Goal: Information Seeking & Learning: Learn about a topic

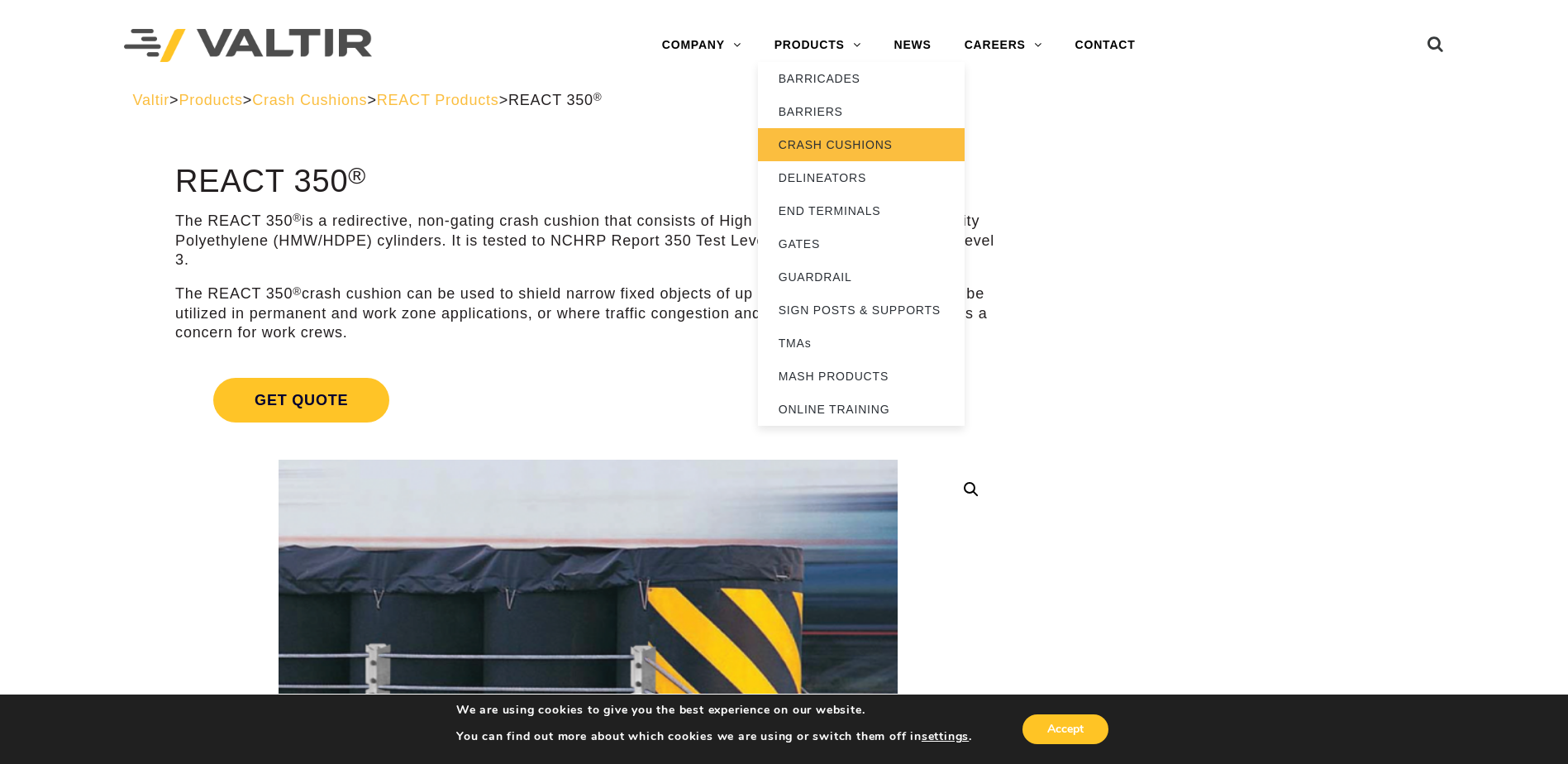
click at [882, 149] on link "CRASH CUSHIONS" at bounding box center [862, 145] width 207 height 33
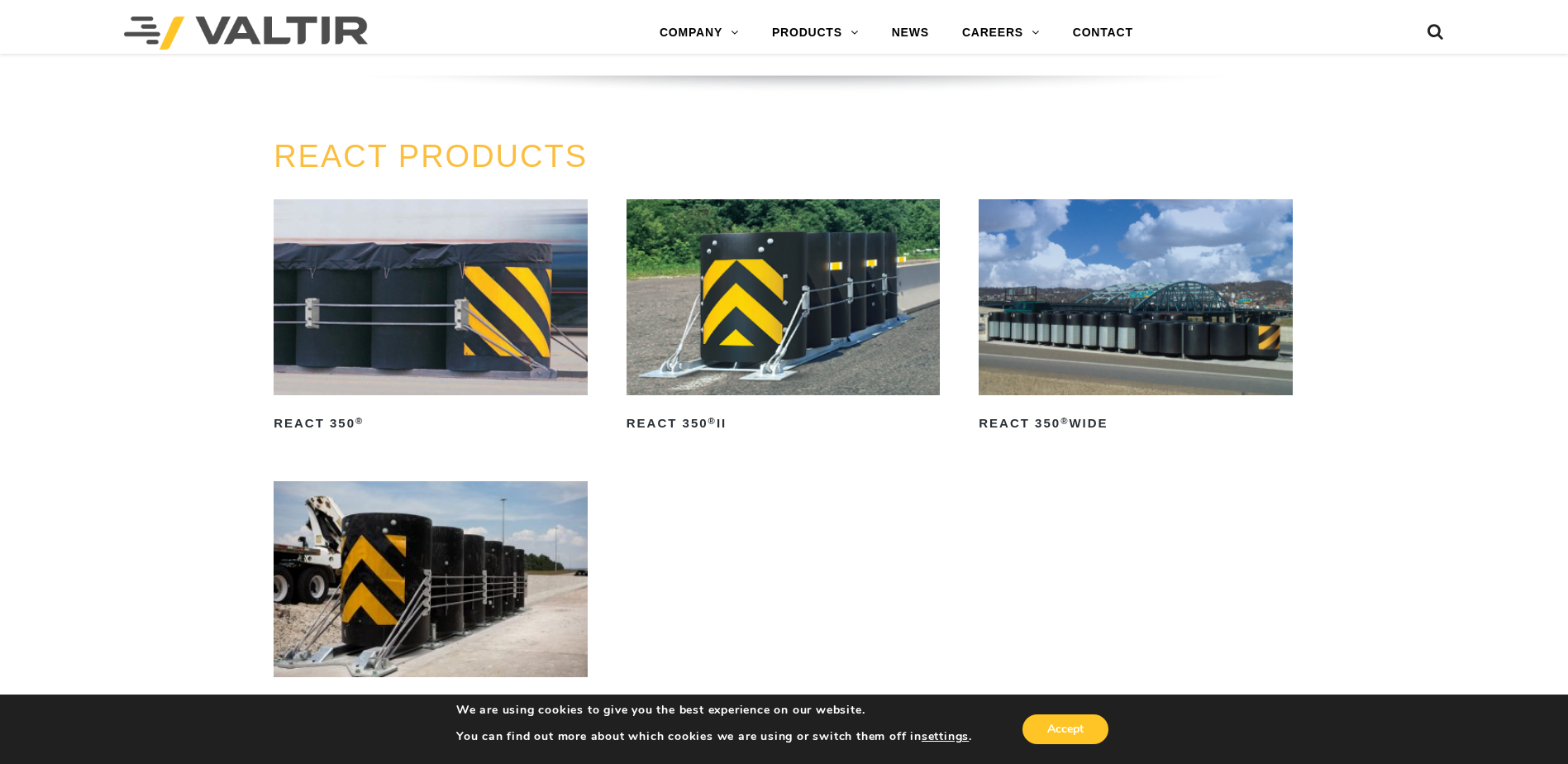
scroll to position [2067, 0]
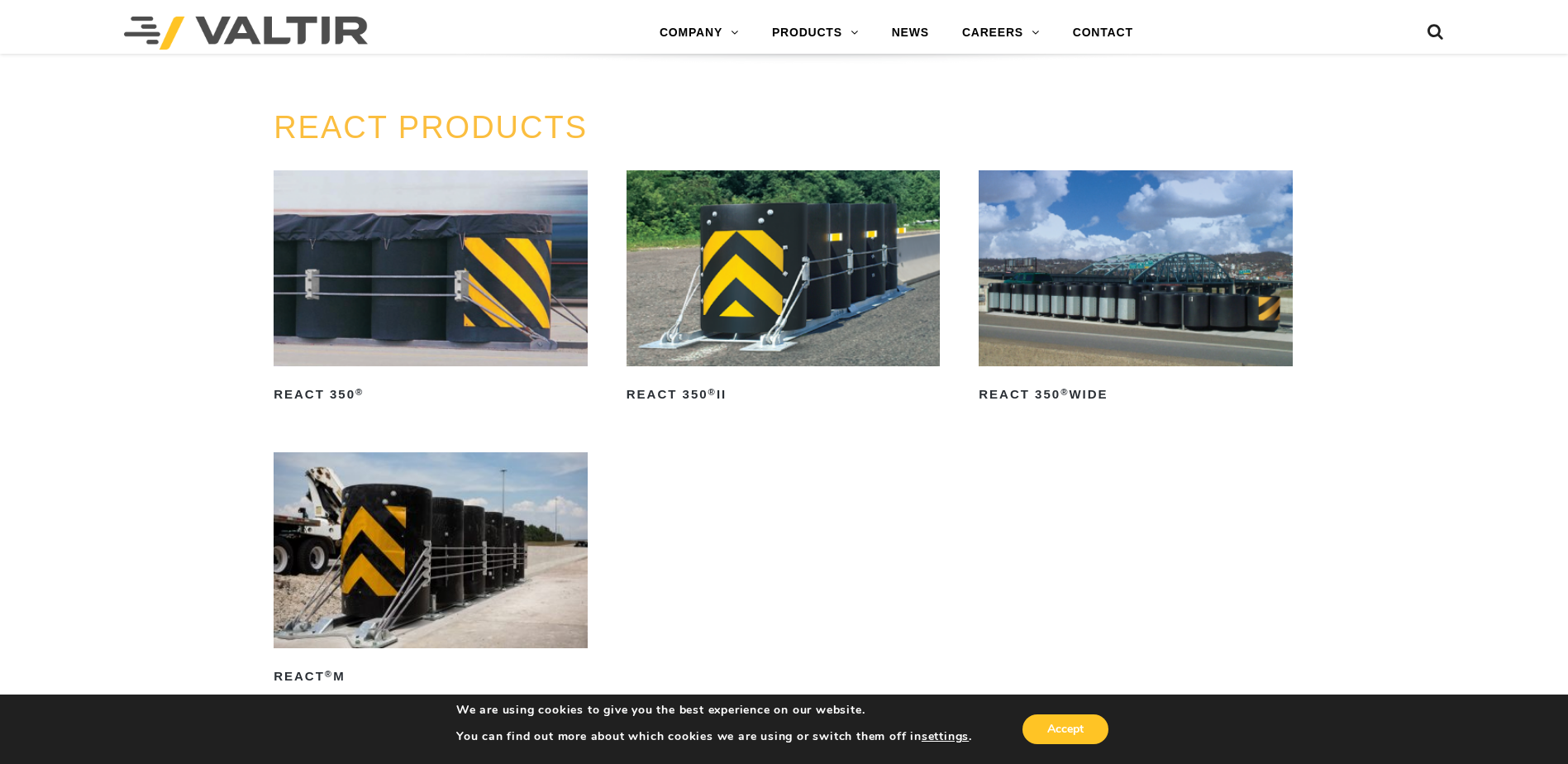
click at [1142, 275] on img at bounding box center [1136, 268] width 314 height 196
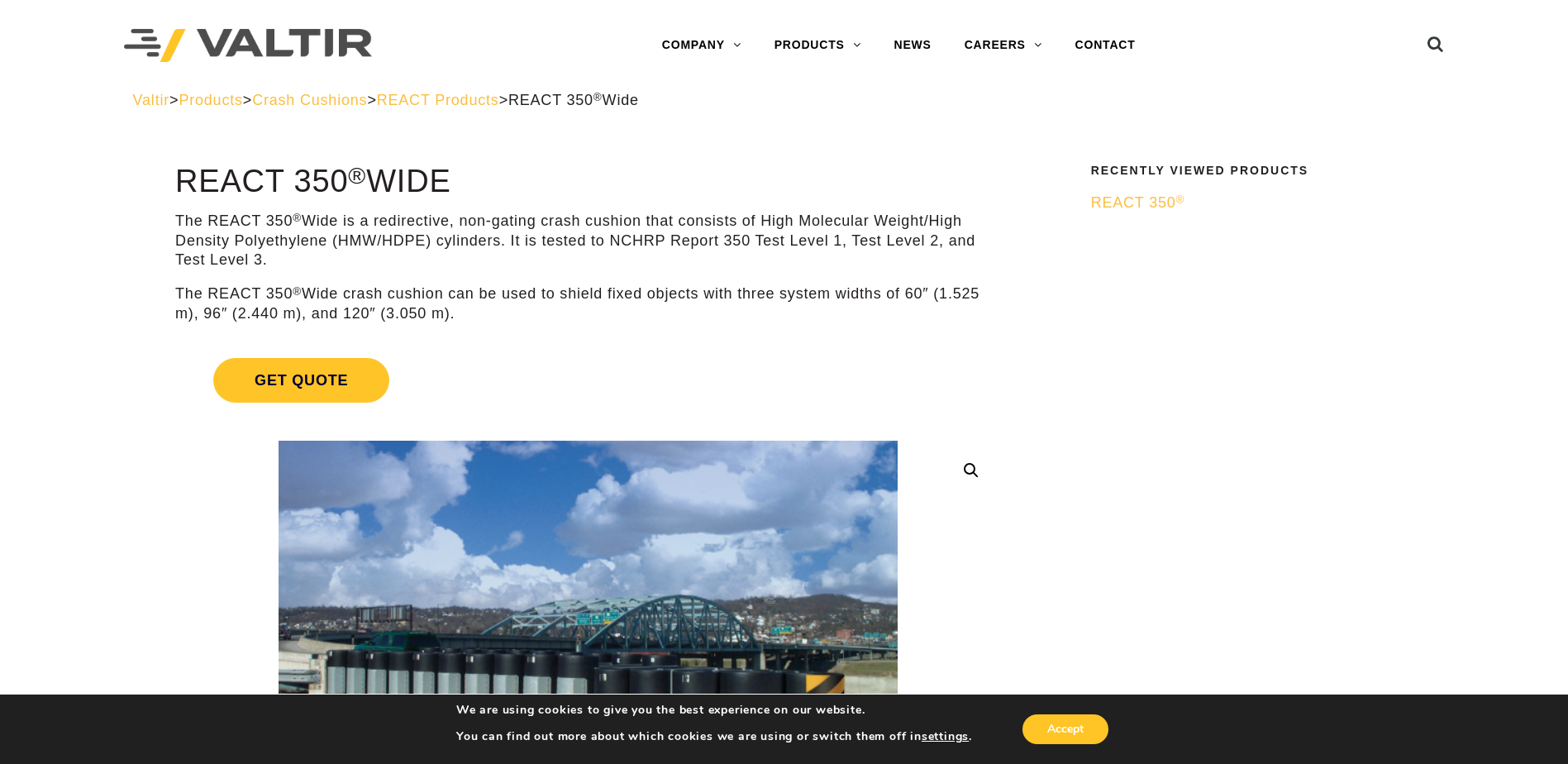
drag, startPoint x: 181, startPoint y: 176, endPoint x: 461, endPoint y: 183, distance: 280.1
click at [461, 183] on h1 "REACT 350 ® Wide" at bounding box center [588, 182] width 825 height 35
copy h1 "REACT 350 ® Wide"
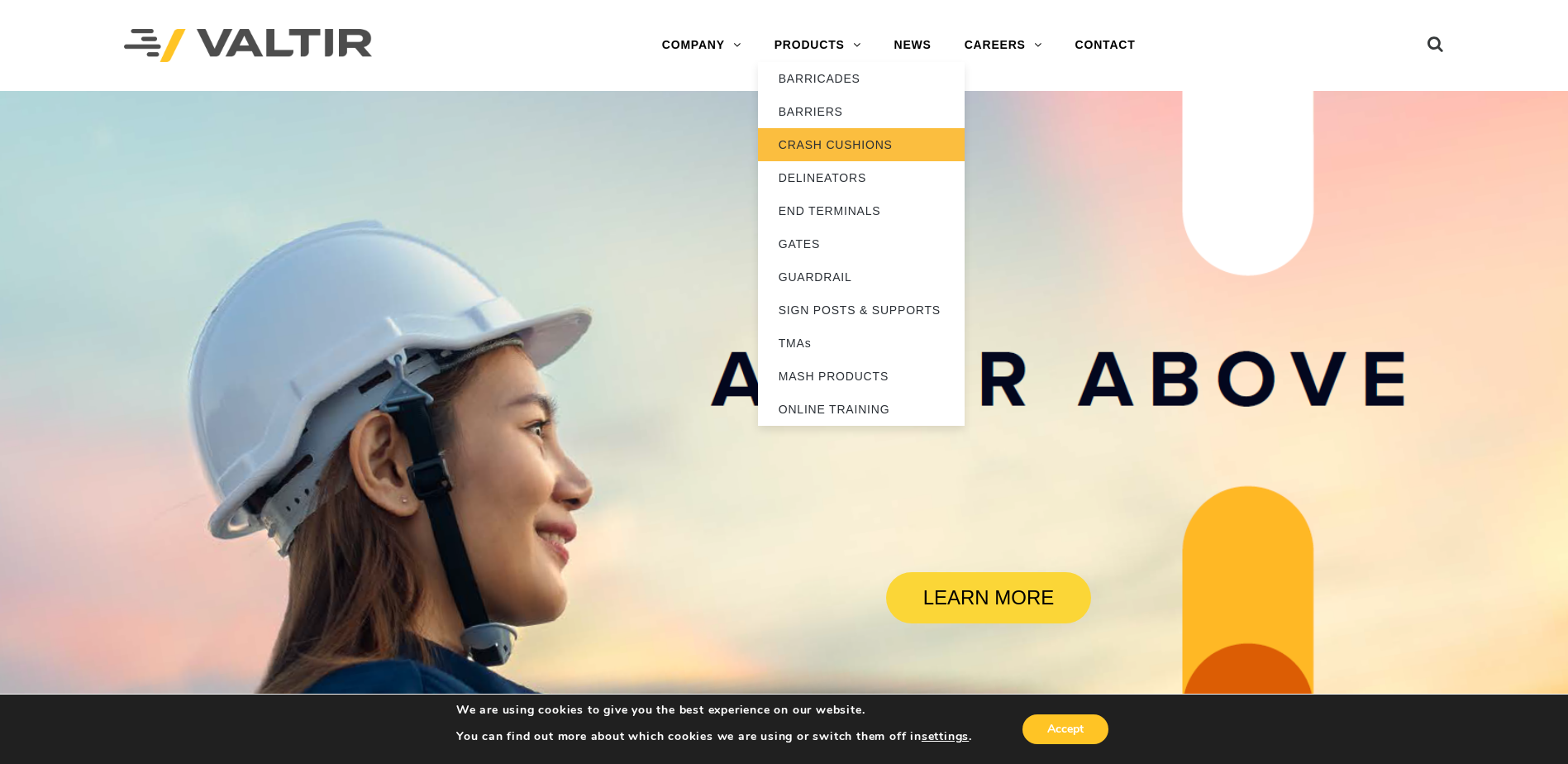
click at [873, 147] on link "CRASH CUSHIONS" at bounding box center [862, 145] width 207 height 33
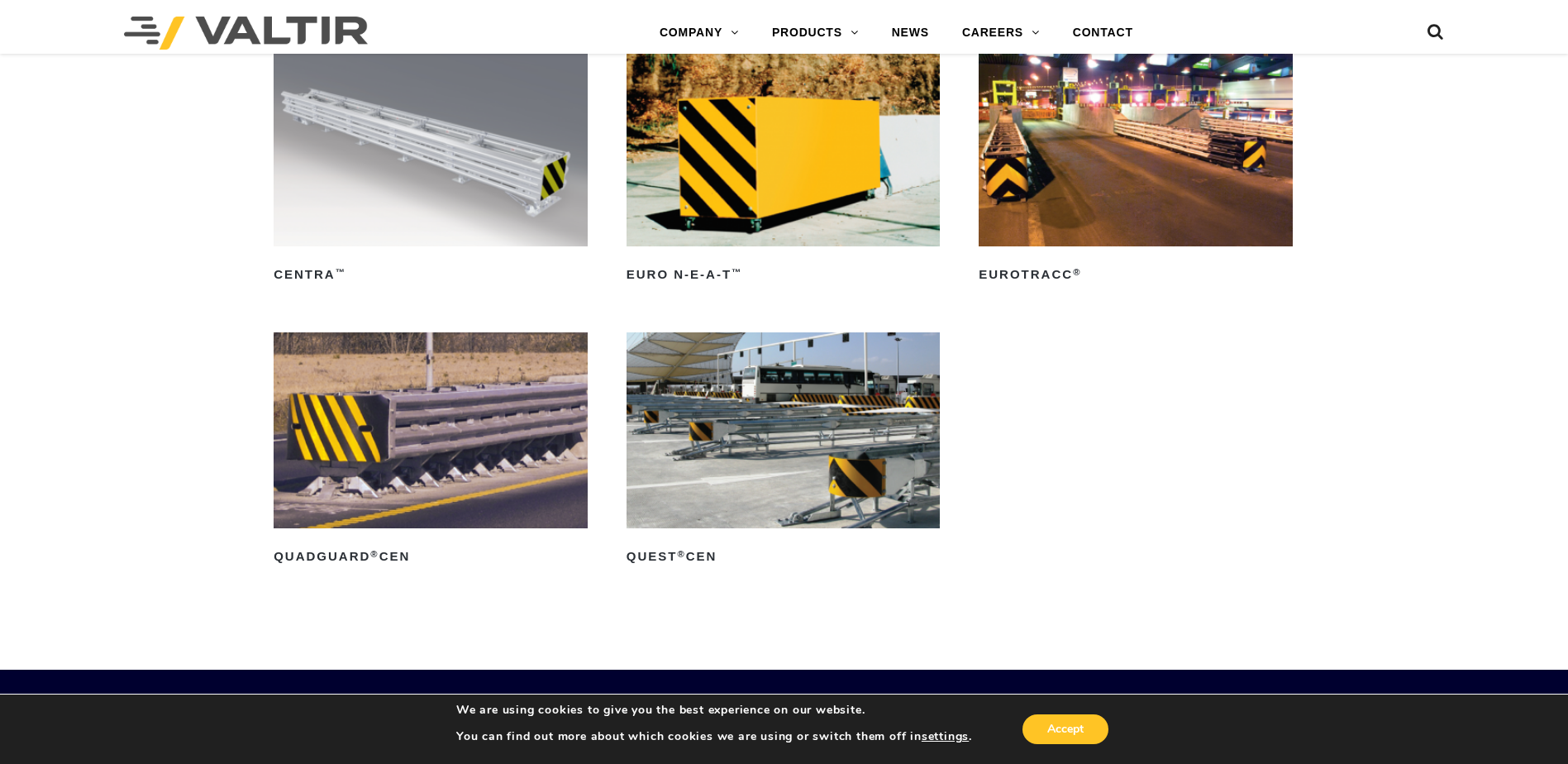
scroll to position [5373, 0]
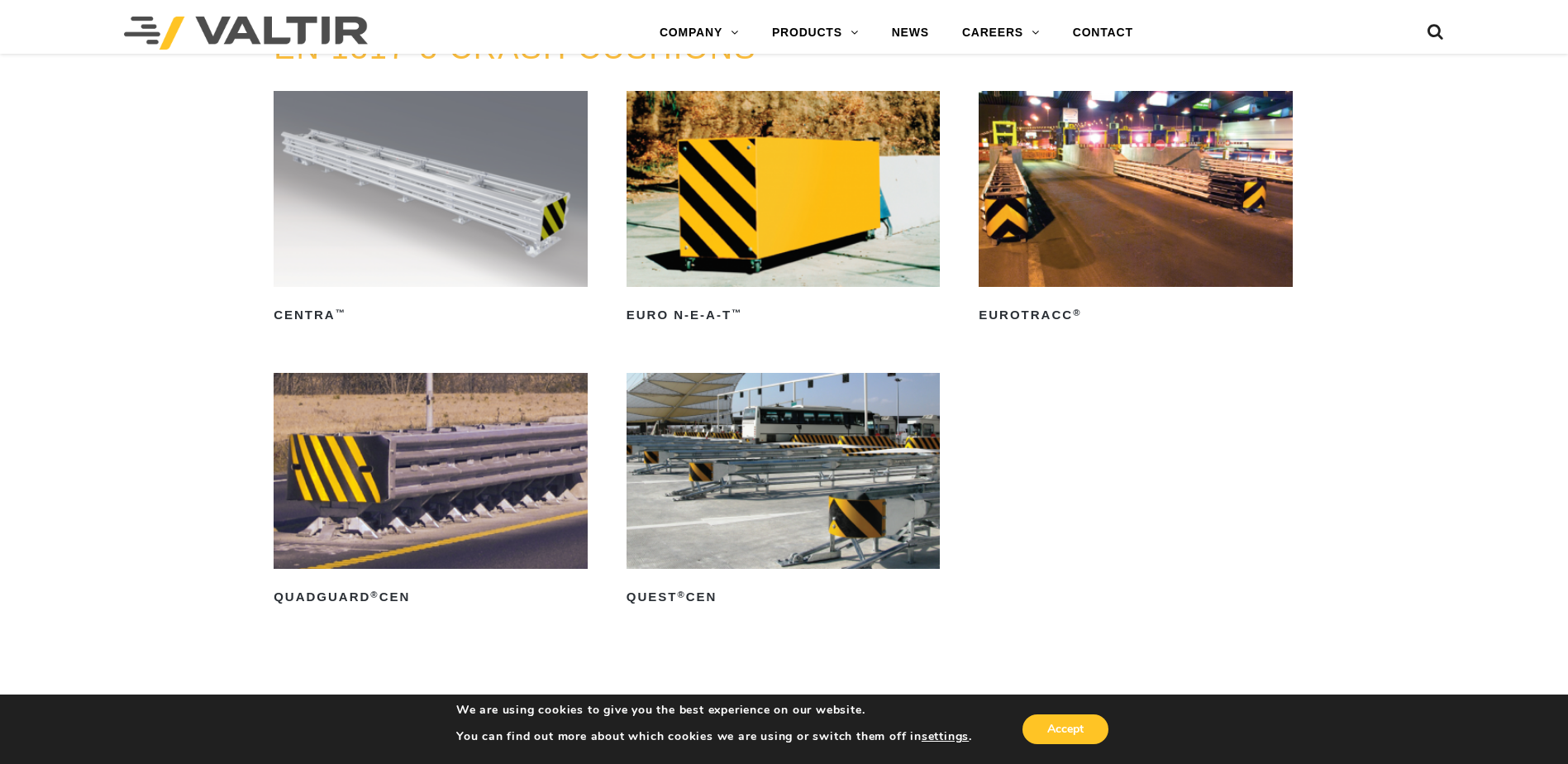
click at [1033, 420] on ul "CENTRA ™ Read more Euro N-E-A-T ™ Read more EuroTRACC ® Read more QuadGuard ® C…" at bounding box center [783, 372] width 1021 height 563
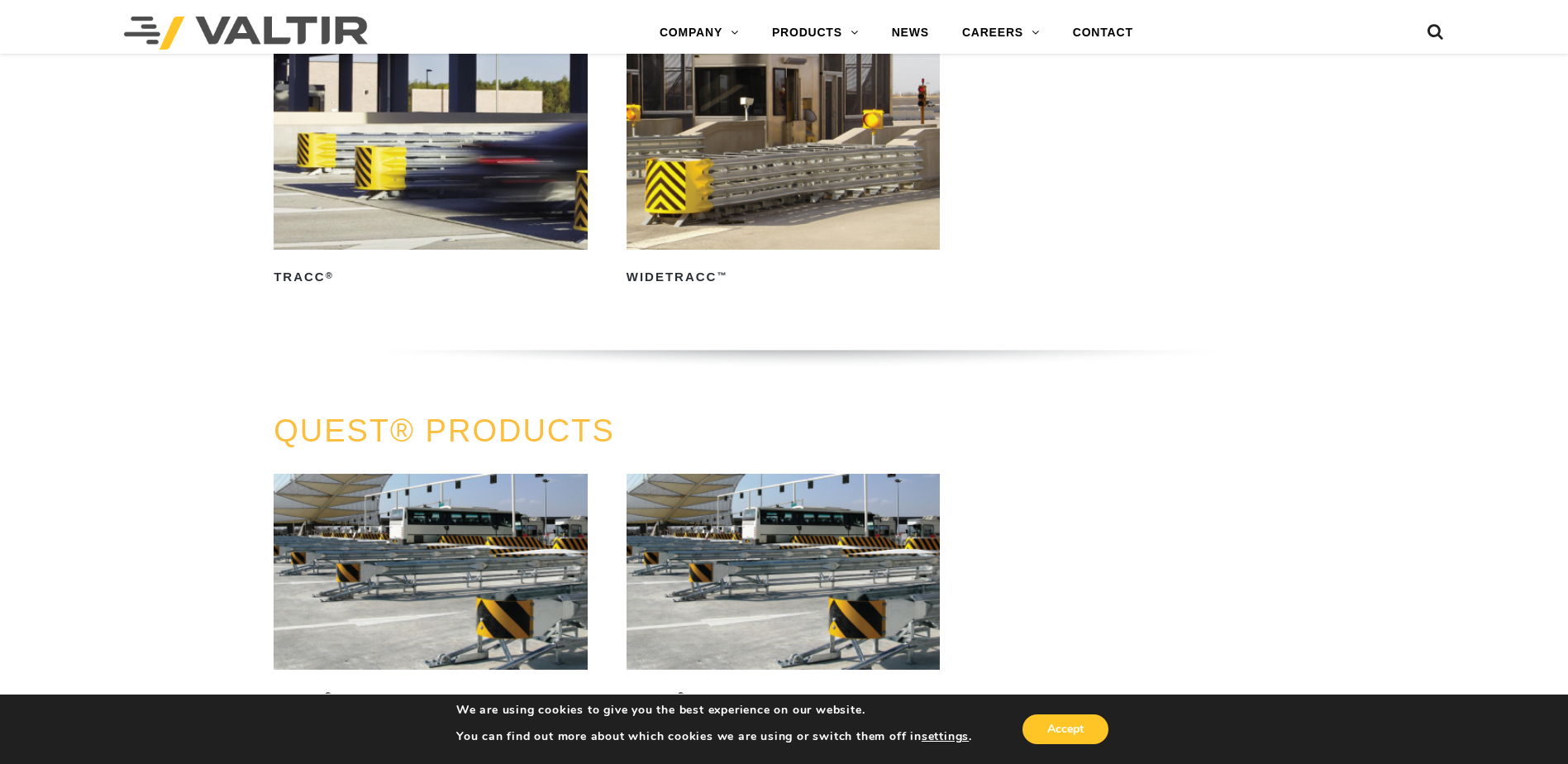
scroll to position [2811, 0]
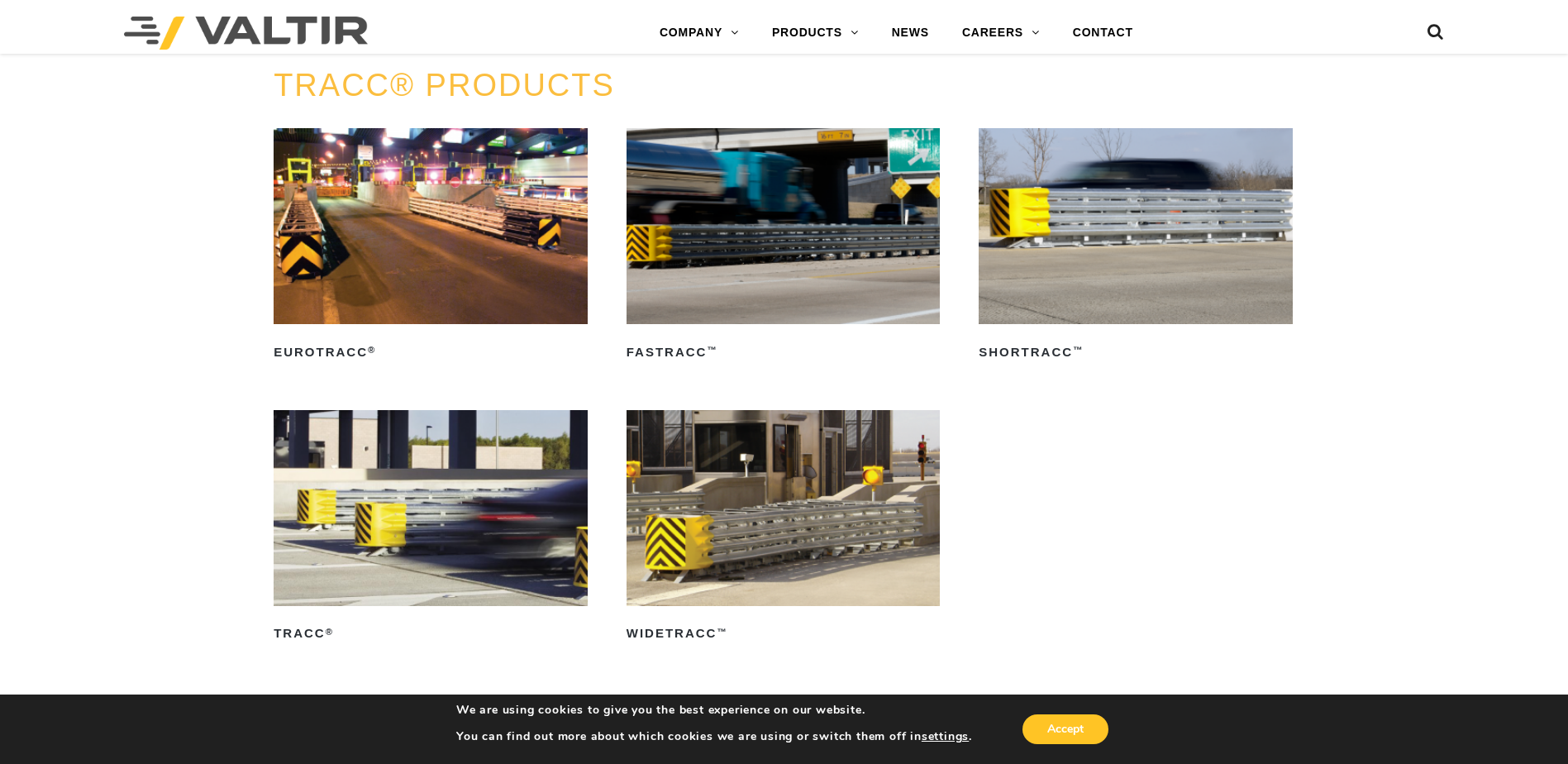
click at [1027, 410] on ul "EuroTRACC ® Read more FasTRACC ™ Read more ShorTRACC ™ Read more TRACC ® Read m…" at bounding box center [783, 409] width 1021 height 563
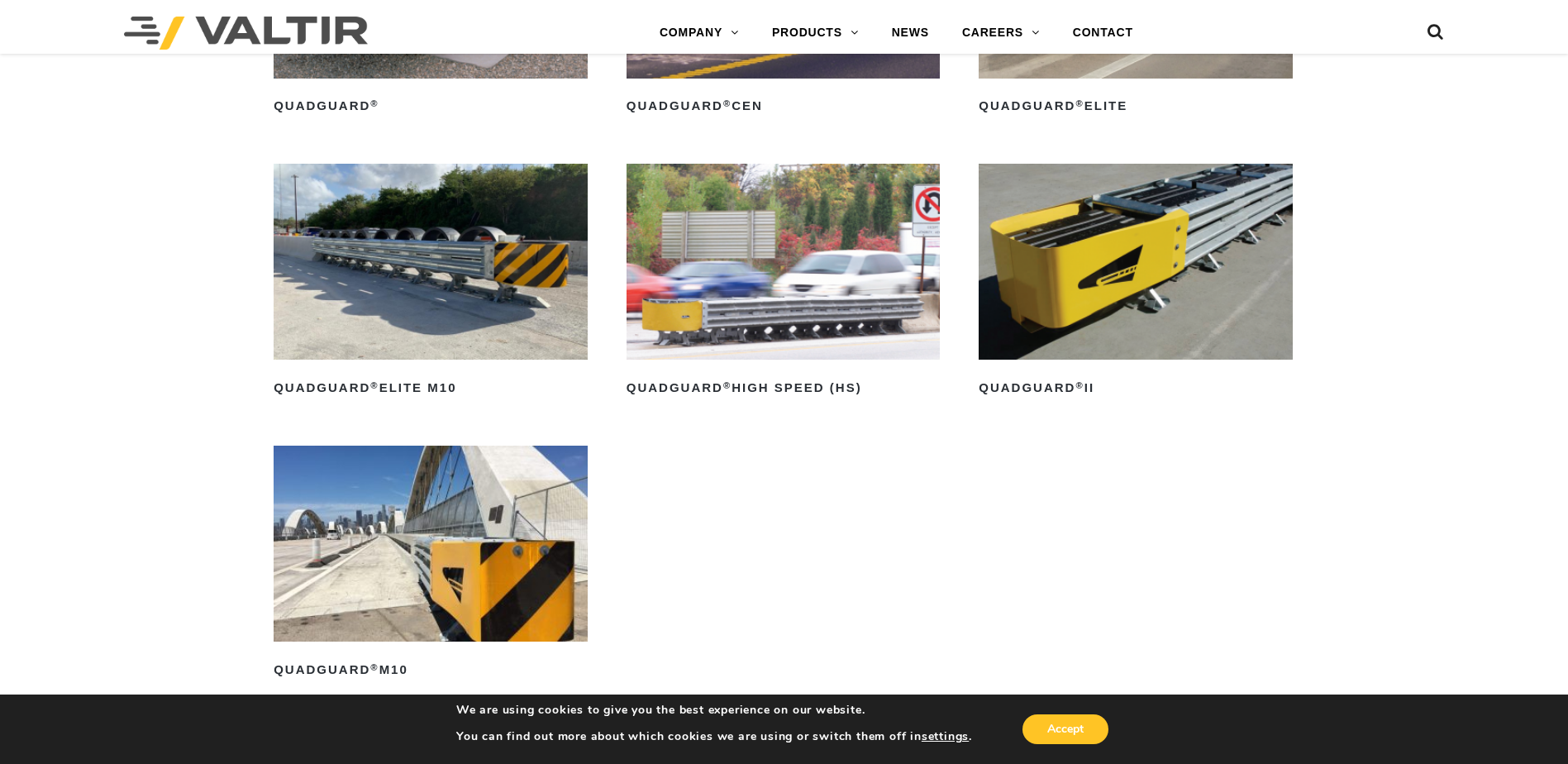
scroll to position [1323, 0]
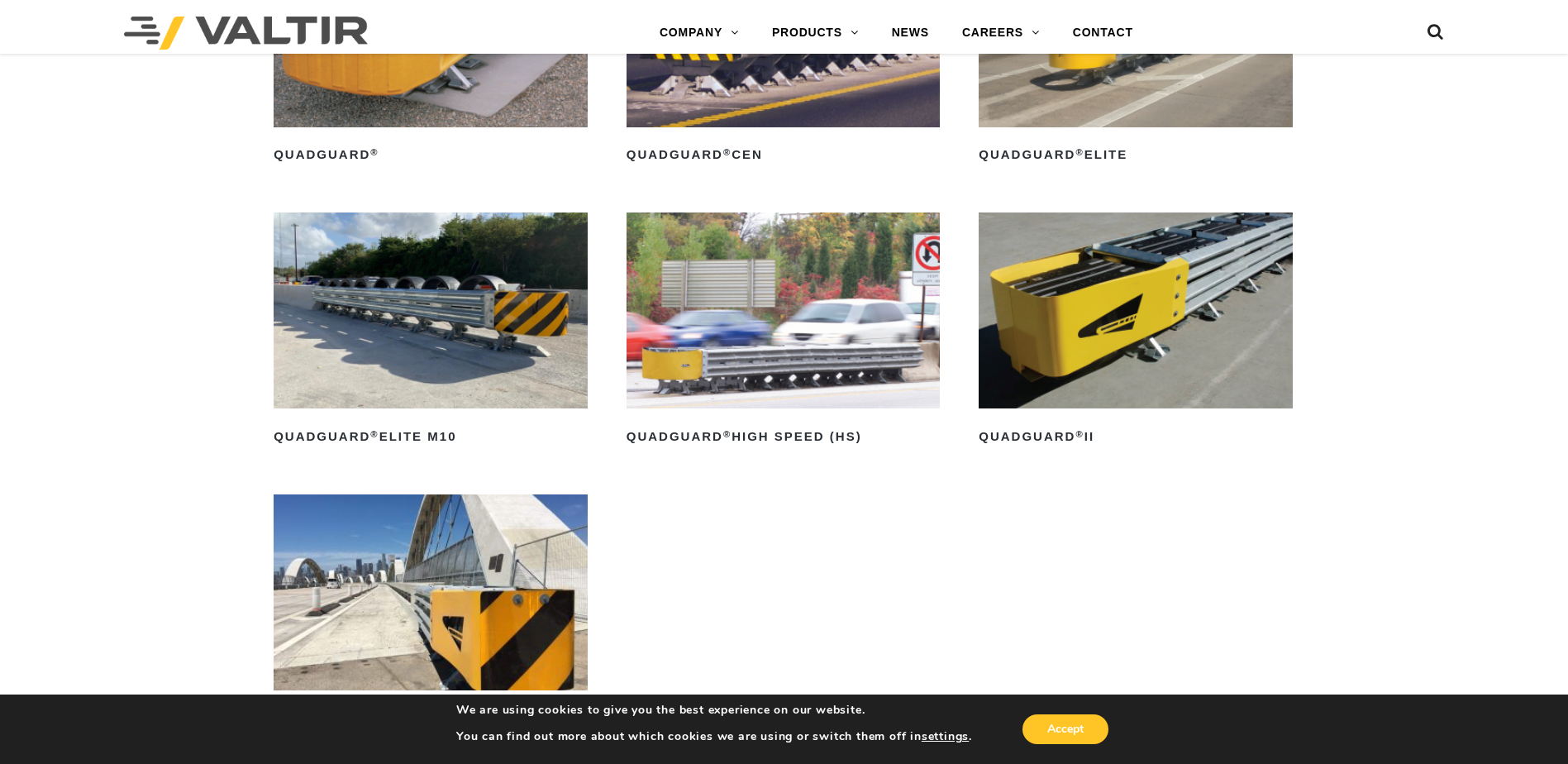
click at [434, 322] on img at bounding box center [430, 311] width 314 height 196
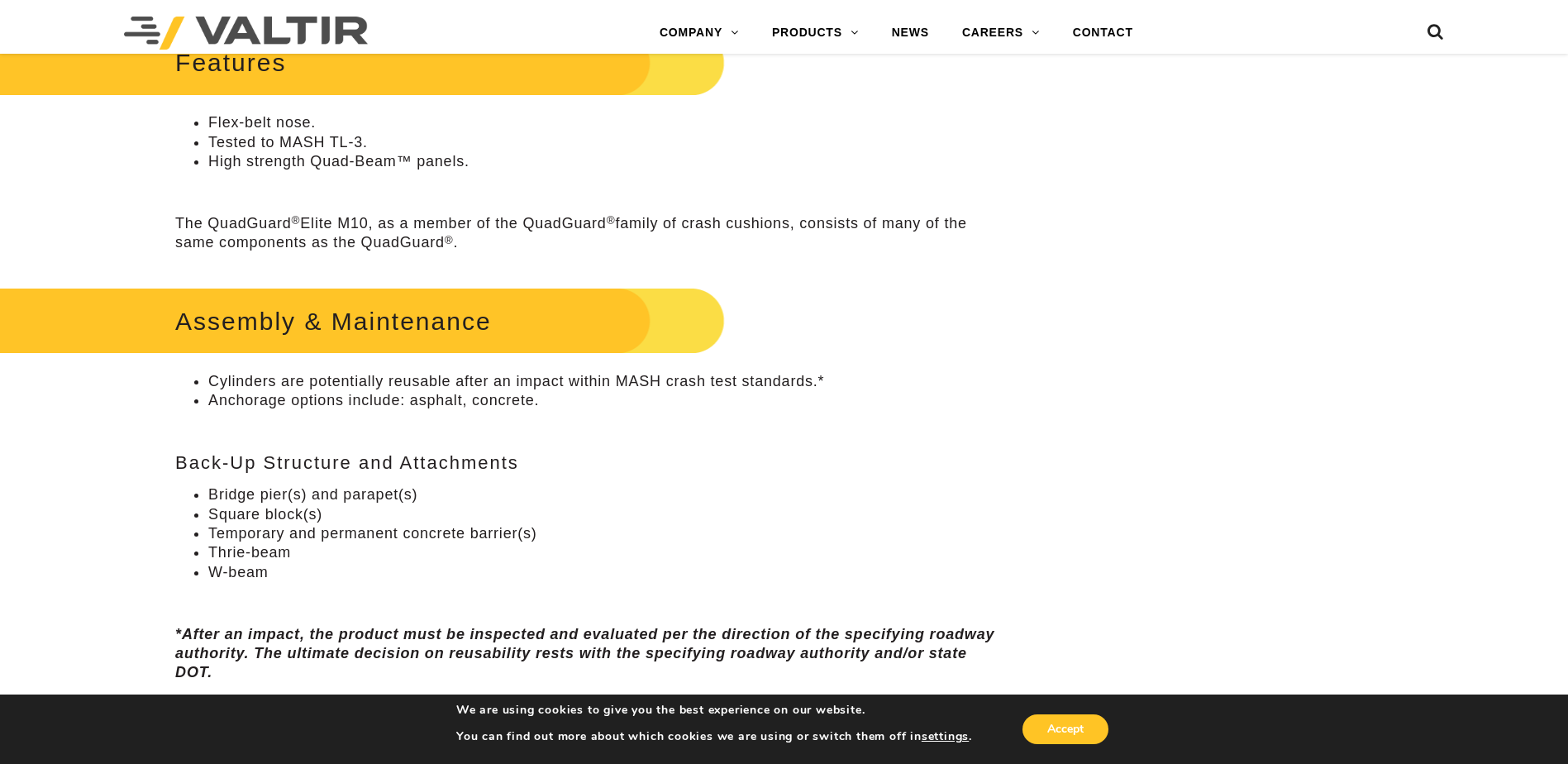
scroll to position [910, 0]
